Goal: Communication & Community: Answer question/provide support

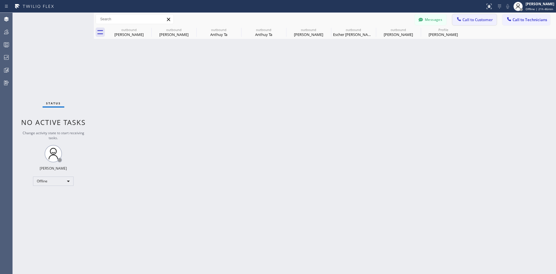
click at [481, 21] on span "Call to Customer" at bounding box center [477, 19] width 30 height 5
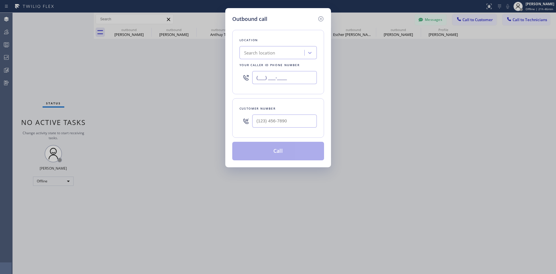
click at [278, 73] on input "(___) ___-____" at bounding box center [284, 77] width 65 height 13
paste input "862) 277-5311"
type input "[PHONE_NUMBER]"
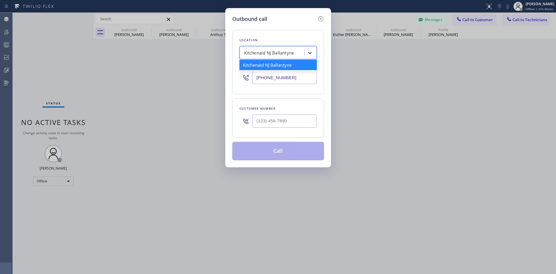
click at [311, 52] on icon at bounding box center [309, 53] width 3 height 2
click at [300, 64] on div "Kitchenaid NJ Ballantyne" at bounding box center [277, 65] width 77 height 10
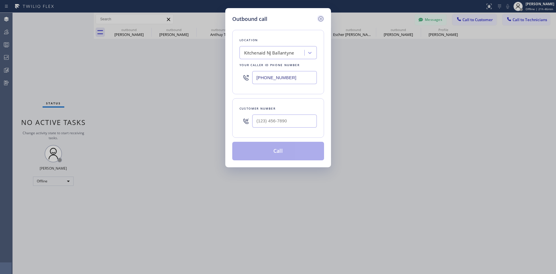
click at [322, 17] on icon at bounding box center [320, 18] width 5 height 5
